Goal: Transaction & Acquisition: Obtain resource

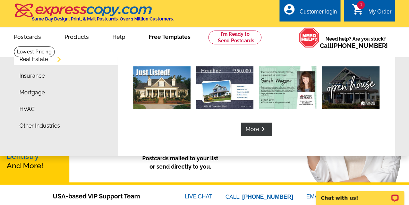
click at [162, 38] on link "Free Templates" at bounding box center [170, 36] width 64 height 16
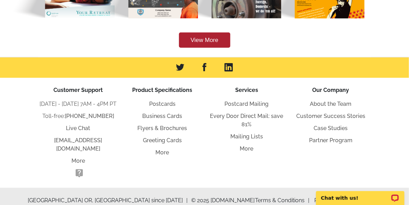
scroll to position [158, 0]
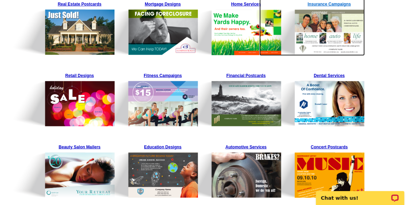
click at [337, 33] on img at bounding box center [312, 27] width 106 height 57
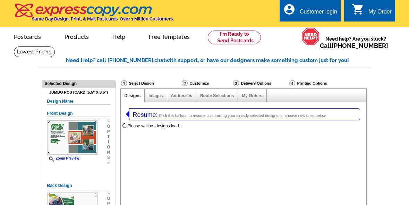
select select "1"
select select "2"
select select "768"
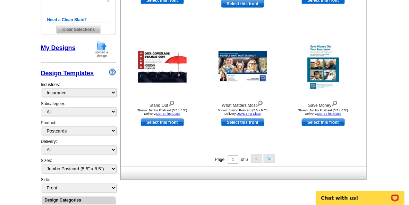
scroll to position [246, 0]
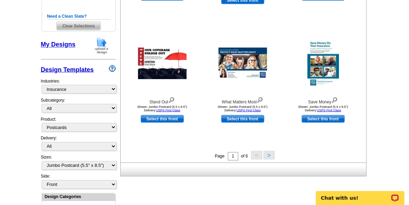
click at [268, 157] on button ">" at bounding box center [269, 155] width 11 height 9
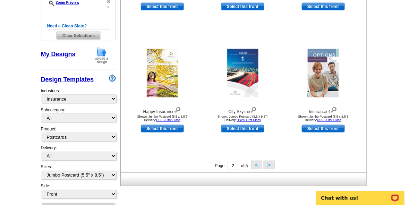
scroll to position [237, 0]
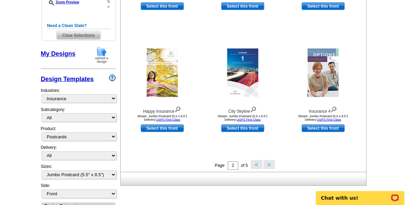
click at [270, 166] on button ">" at bounding box center [269, 164] width 11 height 9
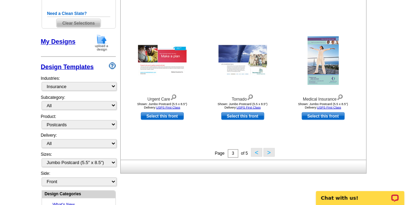
scroll to position [252, 0]
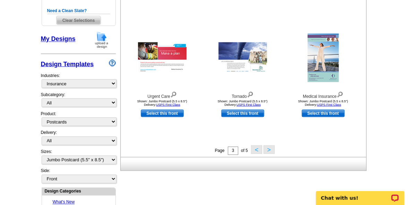
click at [268, 150] on button ">" at bounding box center [269, 149] width 11 height 9
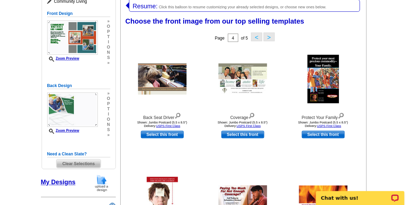
scroll to position [106, 0]
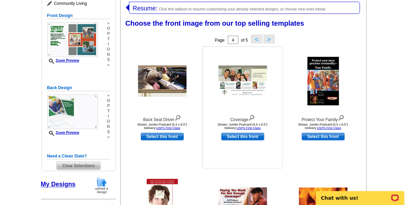
click at [253, 139] on link "Select this front" at bounding box center [242, 137] width 43 height 8
select select "back"
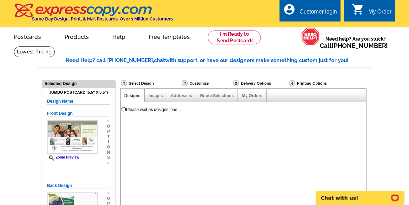
scroll to position [0, 0]
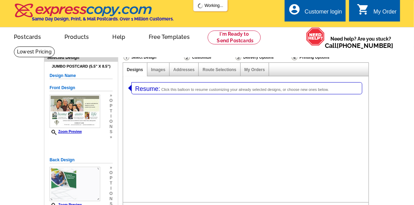
select select "1"
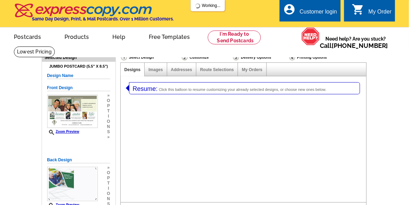
select select "2"
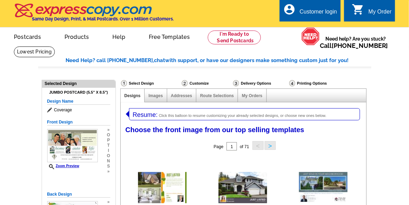
scroll to position [179, 0]
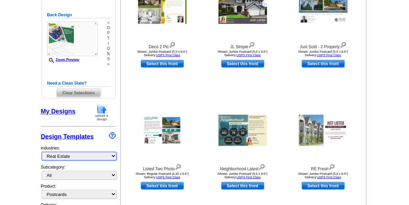
click at [113, 155] on select "What's New Real Estate Mortgage Insurance HVAC Dental Solar EDDM - NEW! Calenda…" at bounding box center [79, 156] width 75 height 9
select select "1185"
click at [42, 152] on select "What's New Real Estate Mortgage Insurance HVAC Dental Solar EDDM - NEW! Calenda…" at bounding box center [79, 156] width 75 height 9
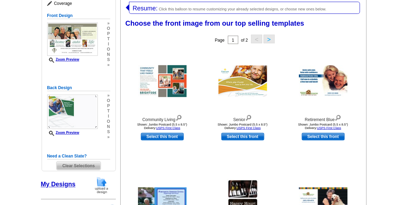
scroll to position [286, 0]
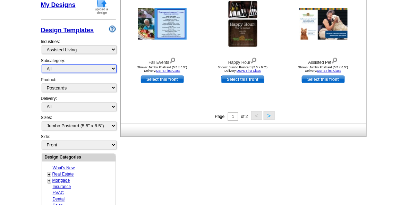
click at [114, 68] on select "All" at bounding box center [79, 68] width 75 height 9
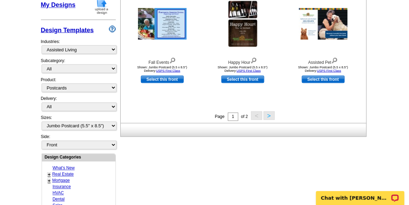
click at [268, 116] on button ">" at bounding box center [269, 115] width 11 height 9
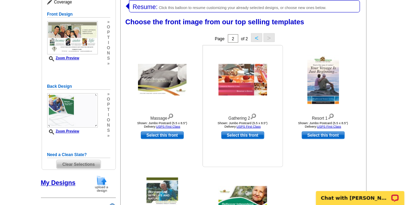
scroll to position [106, 0]
